Goal: Information Seeking & Learning: Find specific fact

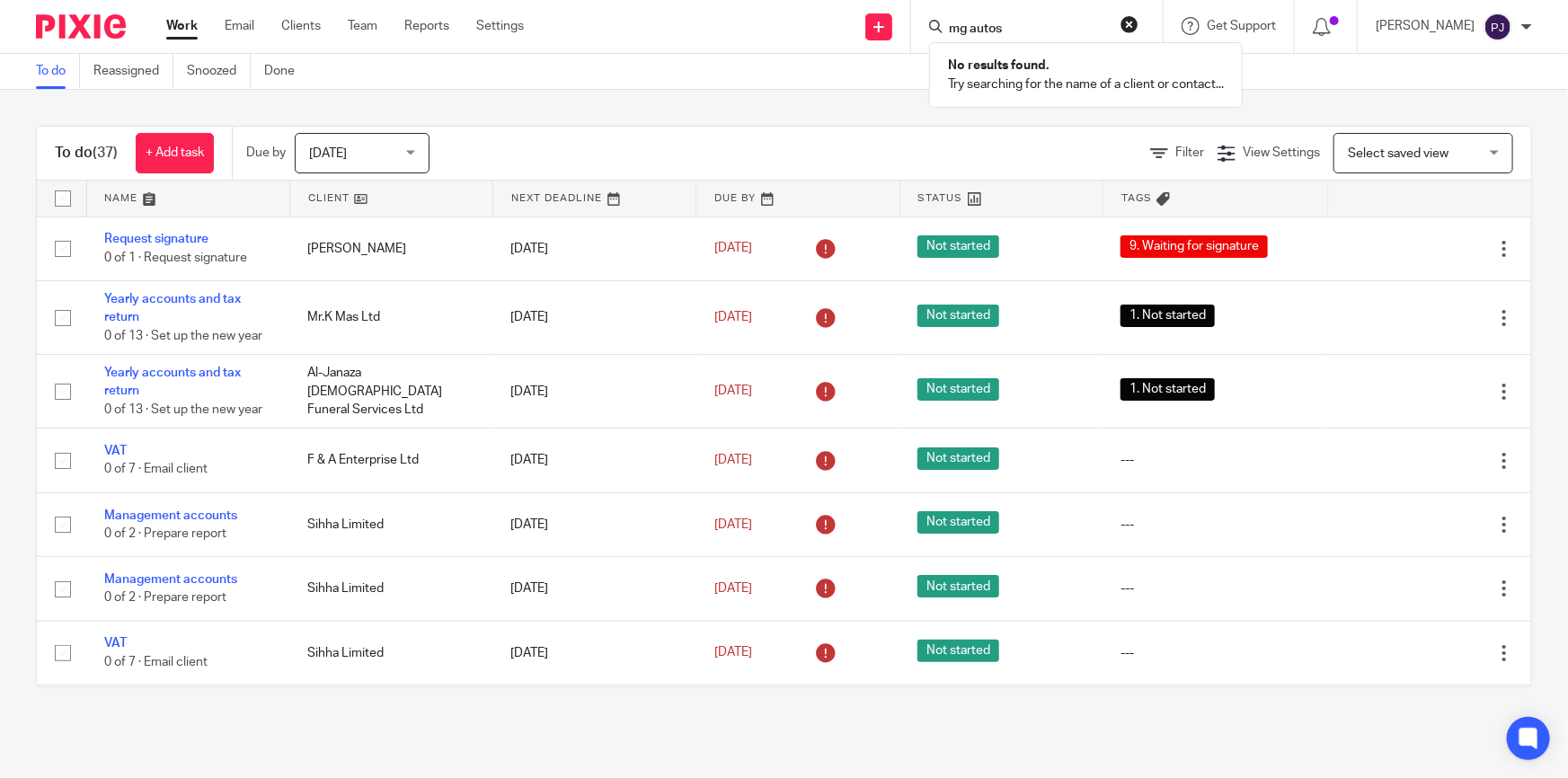
type input "mg autos"
click button "submit" at bounding box center [0, 0] width 0 height 0
drag, startPoint x: 1040, startPoint y: 30, endPoint x: 932, endPoint y: 30, distance: 108.0
click at [932, 30] on div "mg autos No results found. Try searching for the name of a client or contact..." at bounding box center [1036, 27] width 251 height 53
type input "mg"
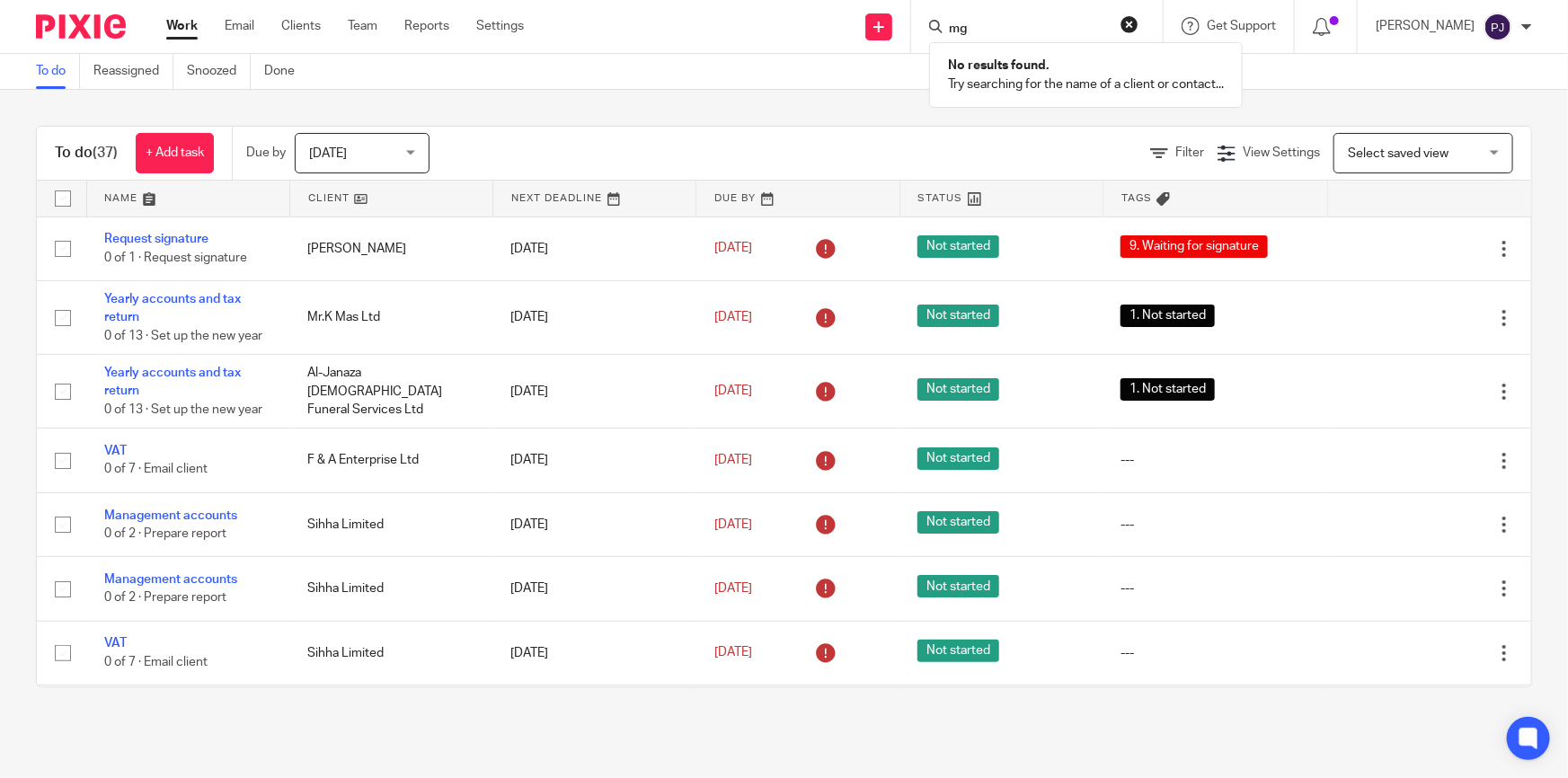
click button "submit" at bounding box center [0, 0] width 0 height 0
click at [1136, 31] on button "reset" at bounding box center [1130, 25] width 18 height 18
click at [1060, 21] on input "Search" at bounding box center [1028, 29] width 162 height 17
click at [892, 21] on link at bounding box center [878, 27] width 27 height 27
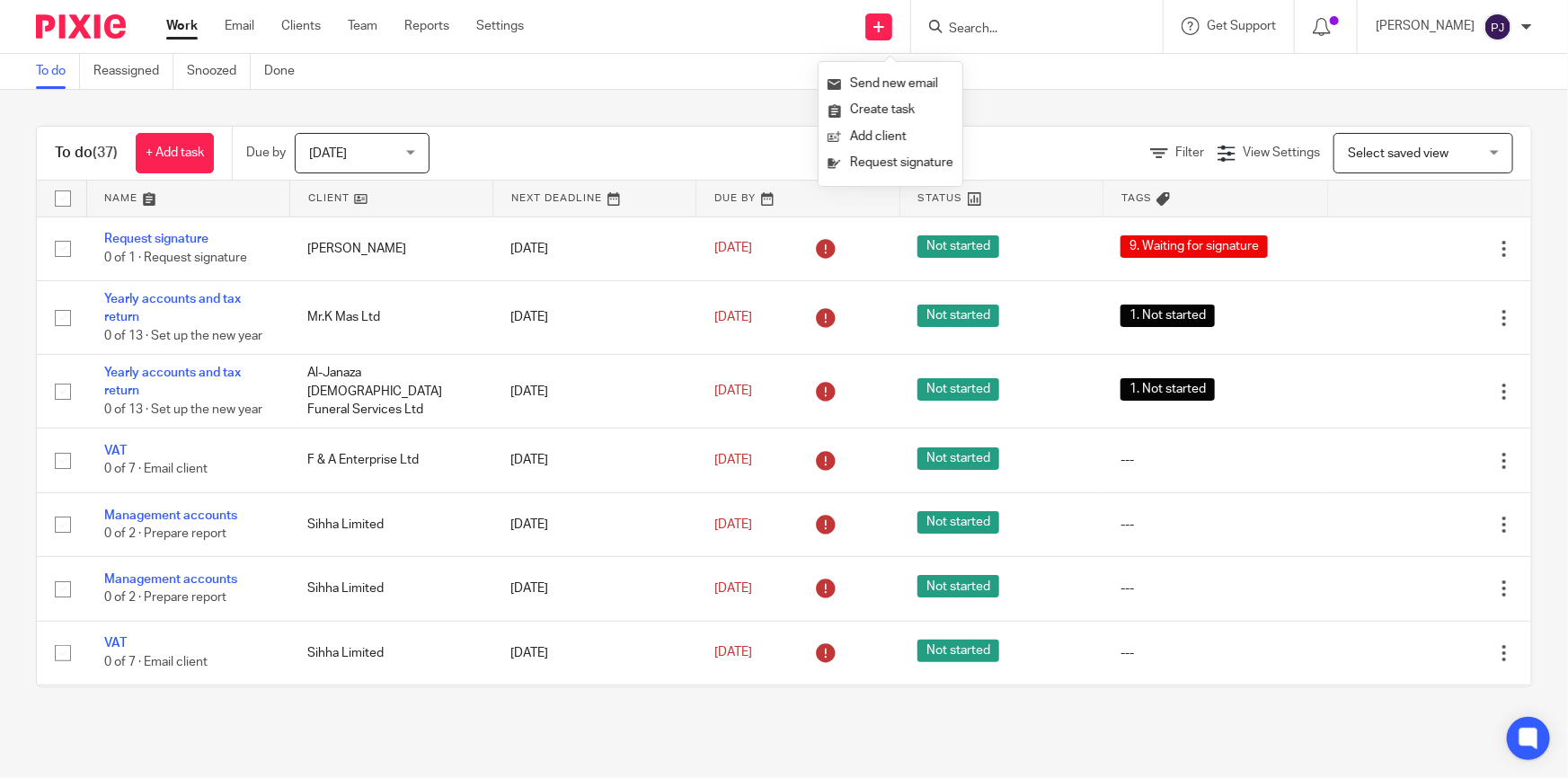
click at [725, 110] on div "To do (37) + Add task Due by [DATE] [DATE] [DATE] [DATE] This week Next week Th…" at bounding box center [784, 407] width 1568 height 633
